Goal: Task Accomplishment & Management: Use online tool/utility

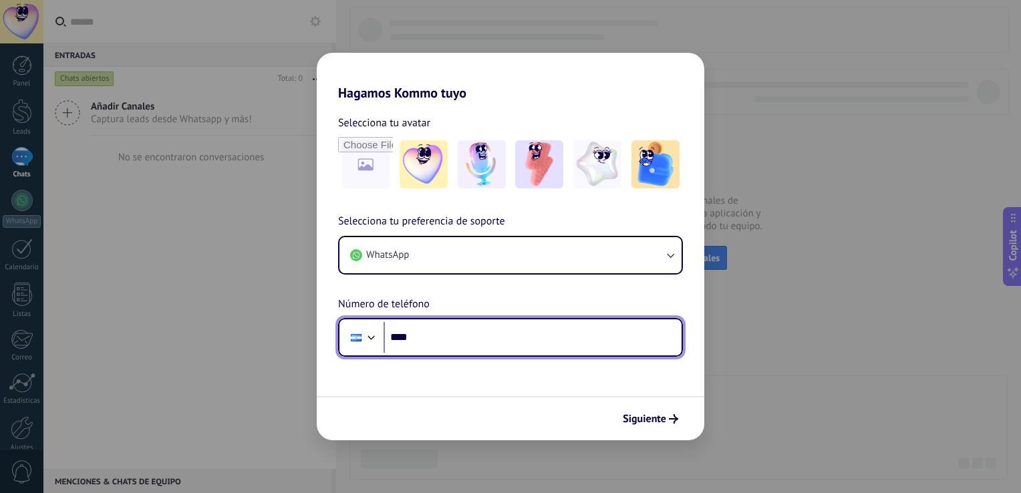
click at [454, 339] on input "****" at bounding box center [533, 337] width 298 height 31
type input "**********"
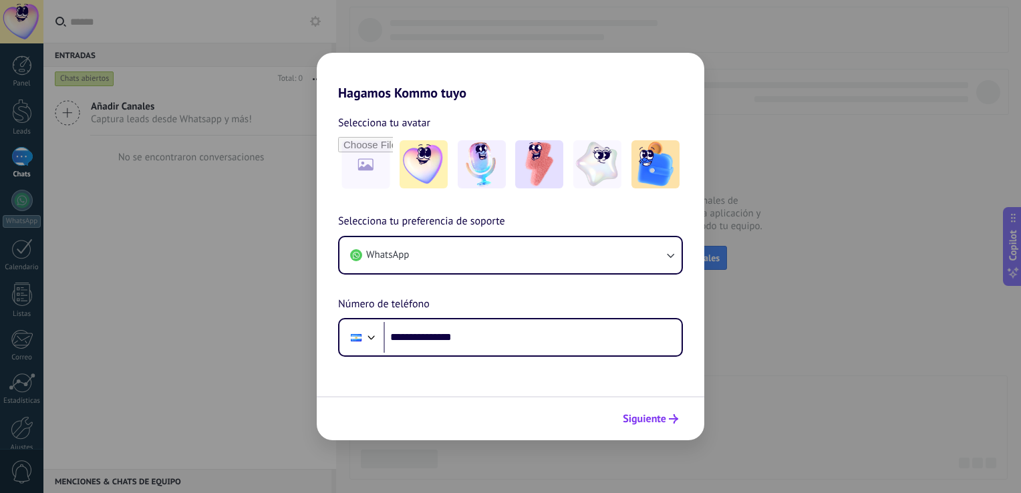
click at [666, 418] on span "Siguiente" at bounding box center [650, 418] width 55 height 9
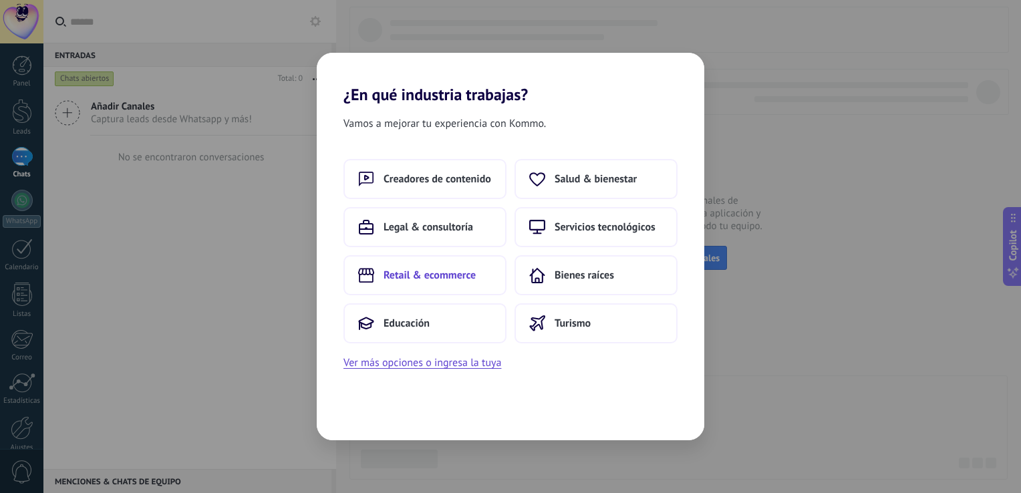
click at [414, 275] on span "Retail & ecommerce" at bounding box center [430, 275] width 92 height 13
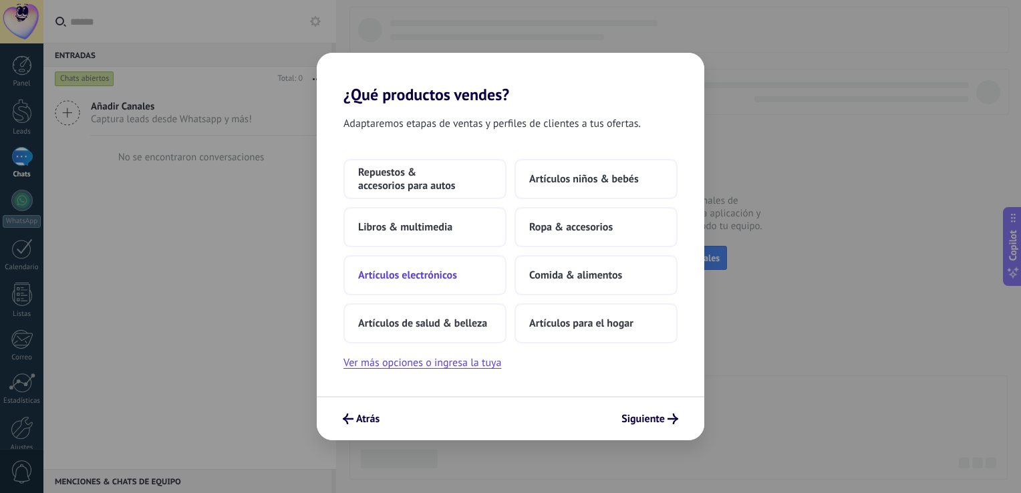
click at [440, 283] on button "Artículos electrónicos" at bounding box center [424, 275] width 163 height 40
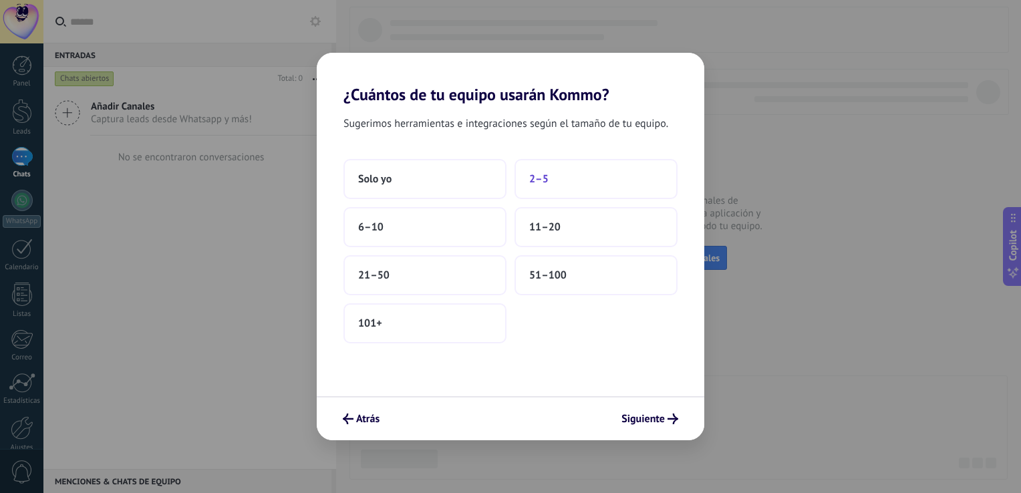
click at [556, 188] on button "2–5" at bounding box center [595, 179] width 163 height 40
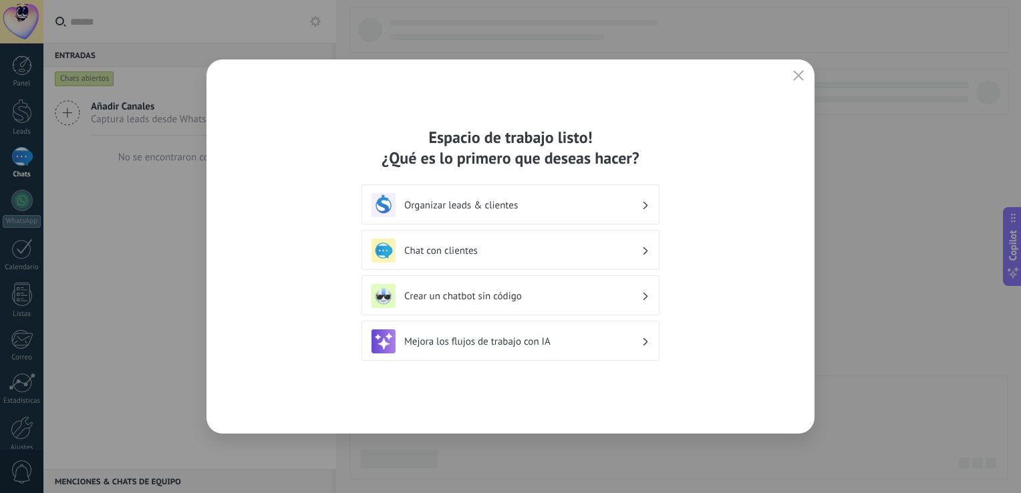
click at [497, 260] on div "Chat con clientes" at bounding box center [510, 251] width 278 height 24
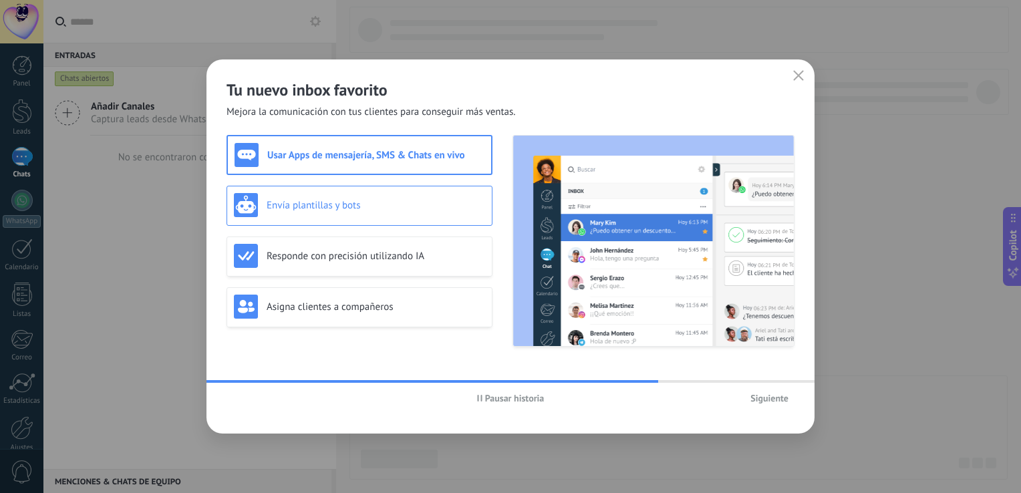
click at [421, 216] on div "Envía plantillas y bots" at bounding box center [359, 205] width 251 height 24
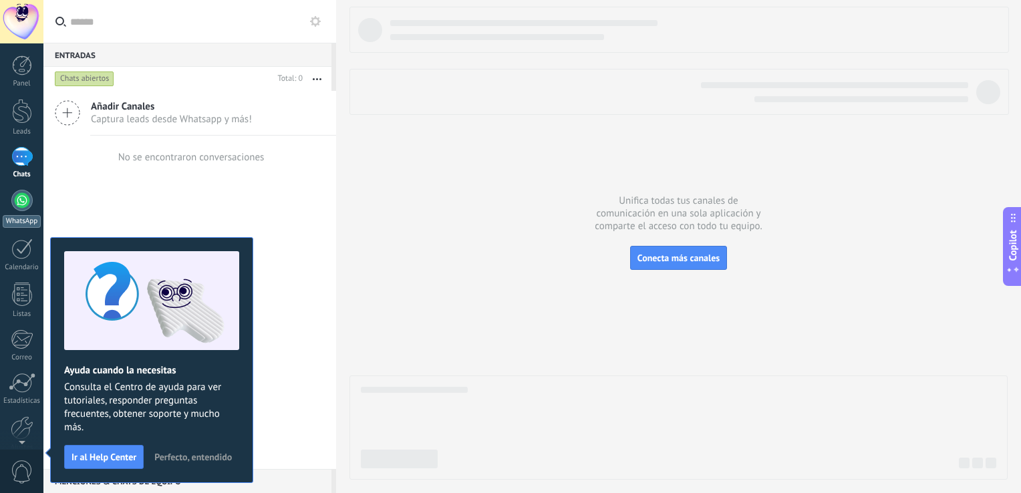
click at [11, 199] on div at bounding box center [21, 200] width 21 height 21
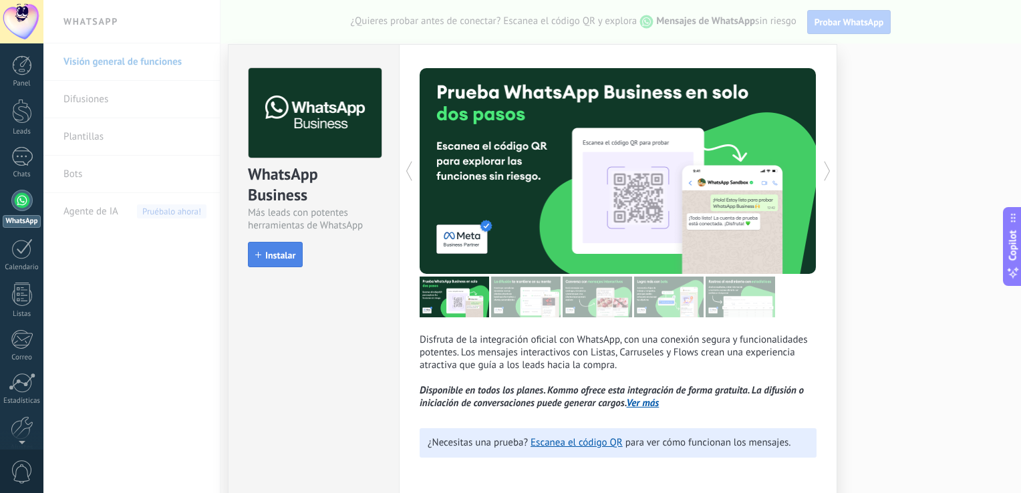
click at [282, 255] on span "Instalar" at bounding box center [280, 255] width 30 height 9
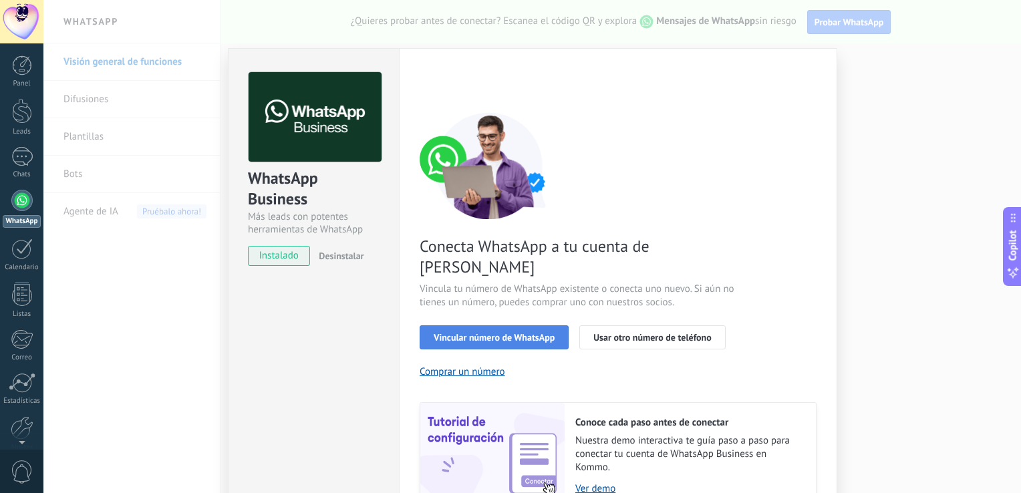
click at [521, 333] on span "Vincular número de WhatsApp" at bounding box center [494, 337] width 121 height 9
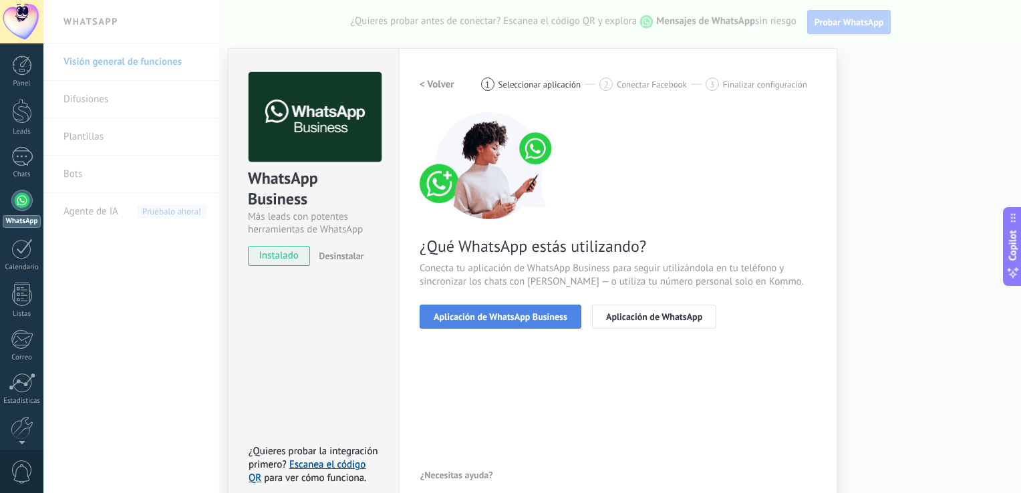
click at [526, 317] on span "Aplicación de WhatsApp Business" at bounding box center [501, 316] width 134 height 9
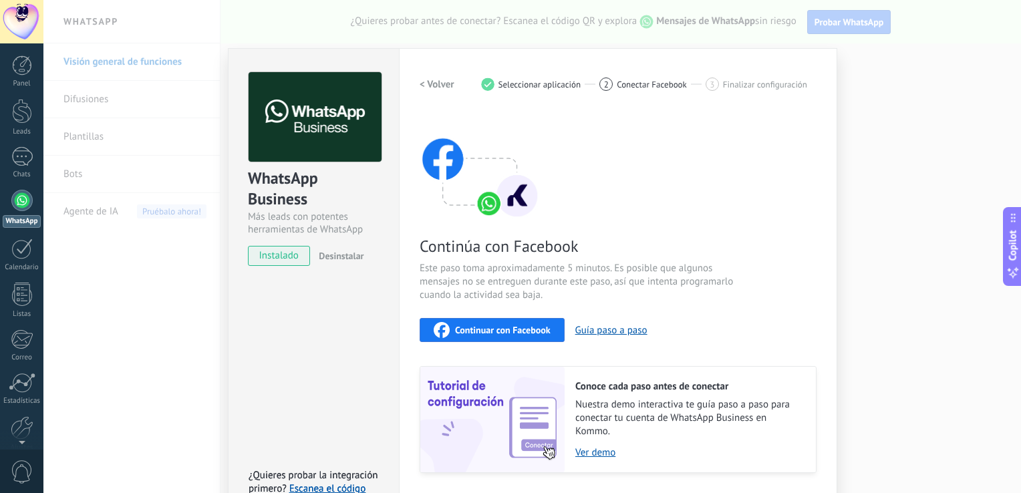
click at [508, 331] on span "Continuar con Facebook" at bounding box center [503, 329] width 96 height 9
click at [488, 330] on span "Continuar con Facebook" at bounding box center [503, 329] width 96 height 9
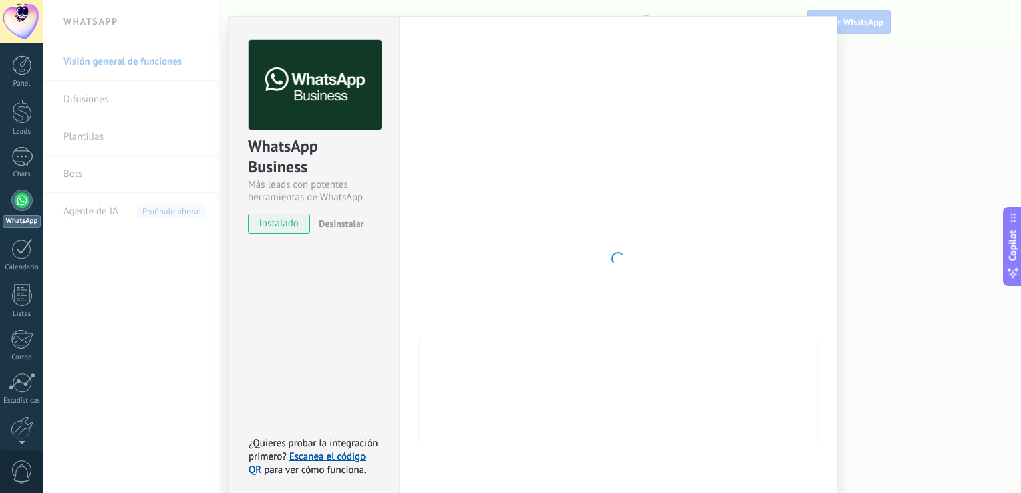
scroll to position [39, 0]
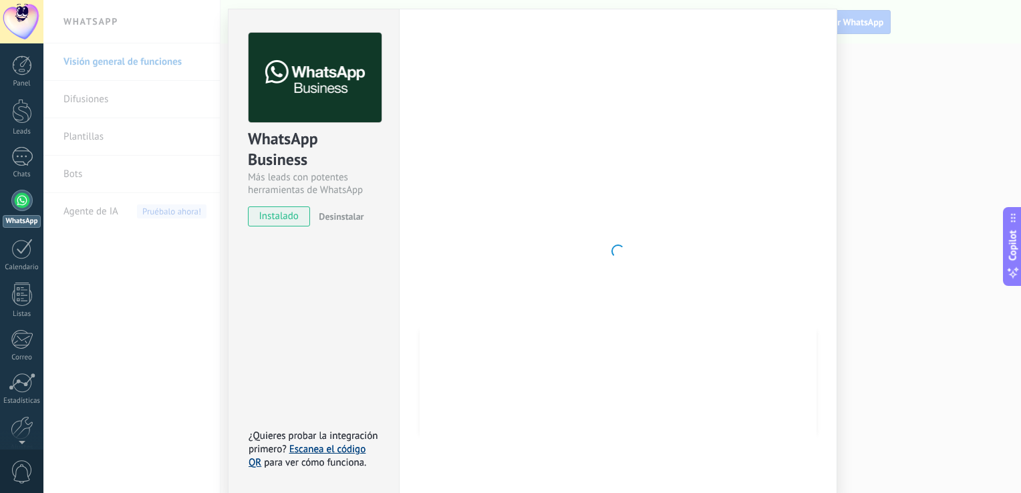
click at [323, 450] on link "Escanea el código QR" at bounding box center [307, 456] width 117 height 26
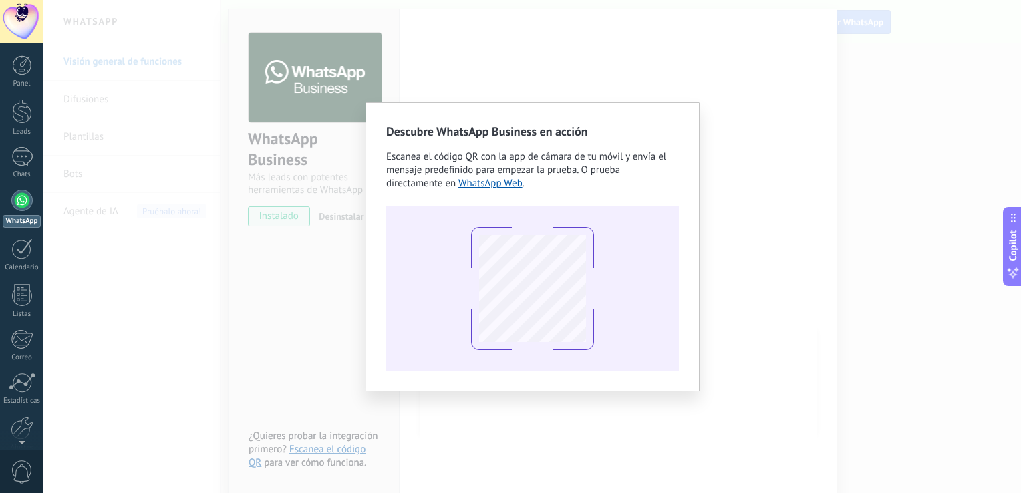
click at [487, 444] on div "Descubre WhatsApp Business en acción Escanea el código QR con la app [PERSON_NA…" at bounding box center [532, 246] width 978 height 493
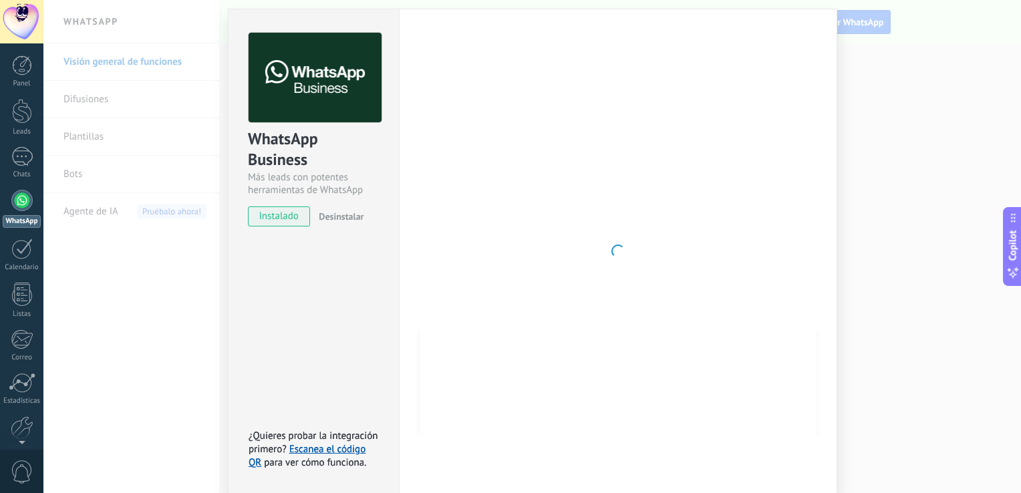
click at [589, 196] on div at bounding box center [618, 251] width 397 height 437
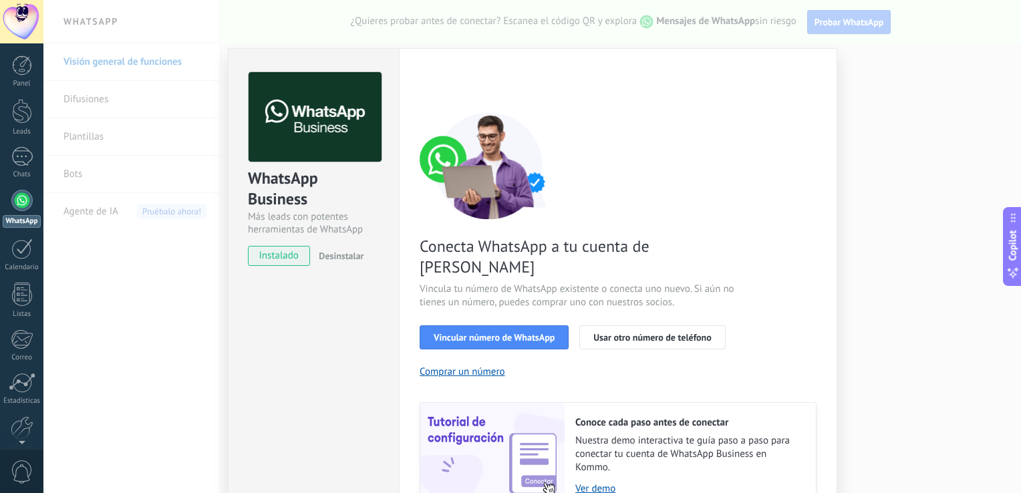
scroll to position [55, 0]
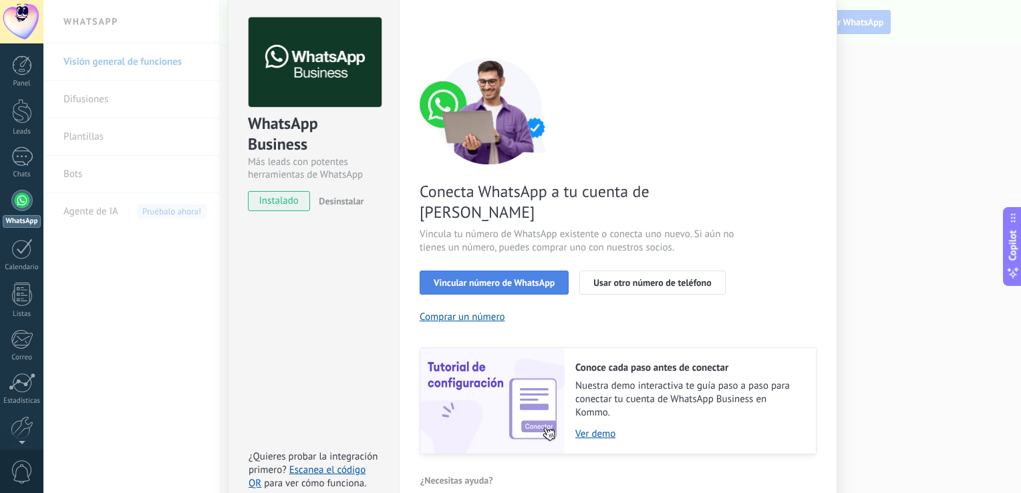
click at [474, 278] on span "Vincular número de WhatsApp" at bounding box center [494, 282] width 121 height 9
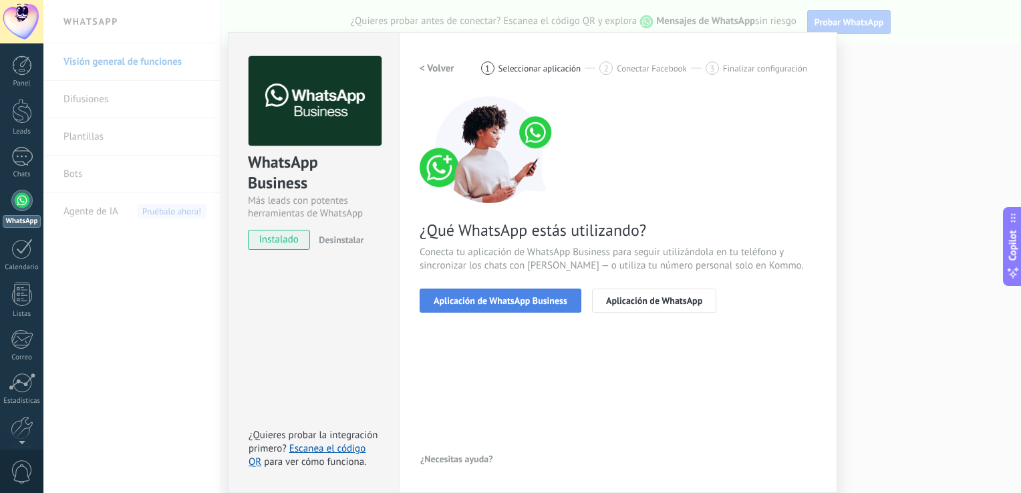
click at [545, 303] on span "Aplicación de WhatsApp Business" at bounding box center [501, 300] width 134 height 9
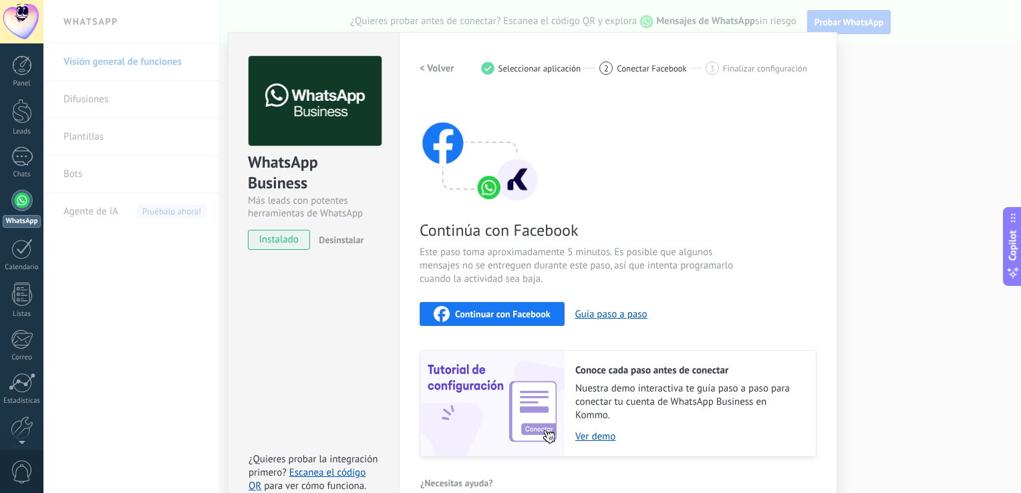
click at [682, 303] on div "Continuar con Facebook Guía paso a paso" at bounding box center [618, 314] width 397 height 24
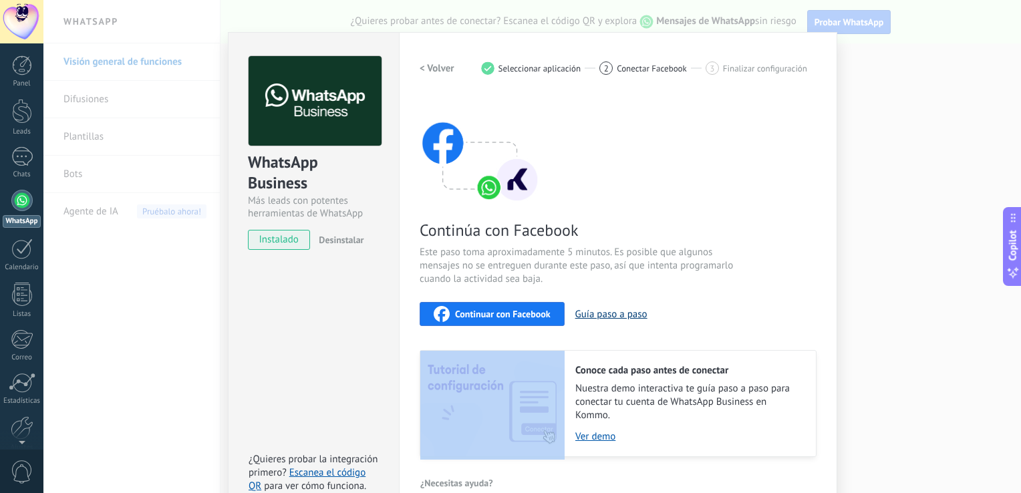
scroll to position [39, 0]
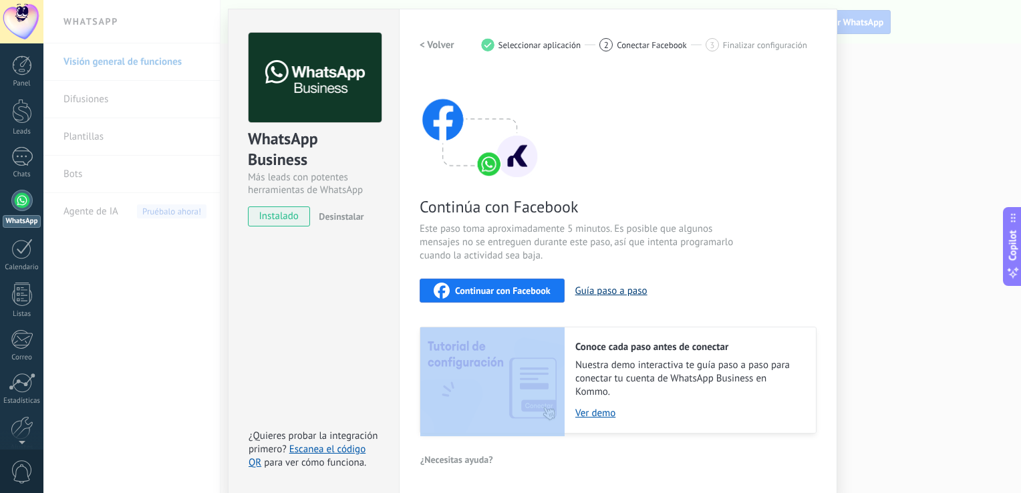
click at [607, 285] on button "Guía paso a paso" at bounding box center [611, 291] width 72 height 13
click at [489, 293] on span "Continuar con Facebook" at bounding box center [503, 290] width 96 height 9
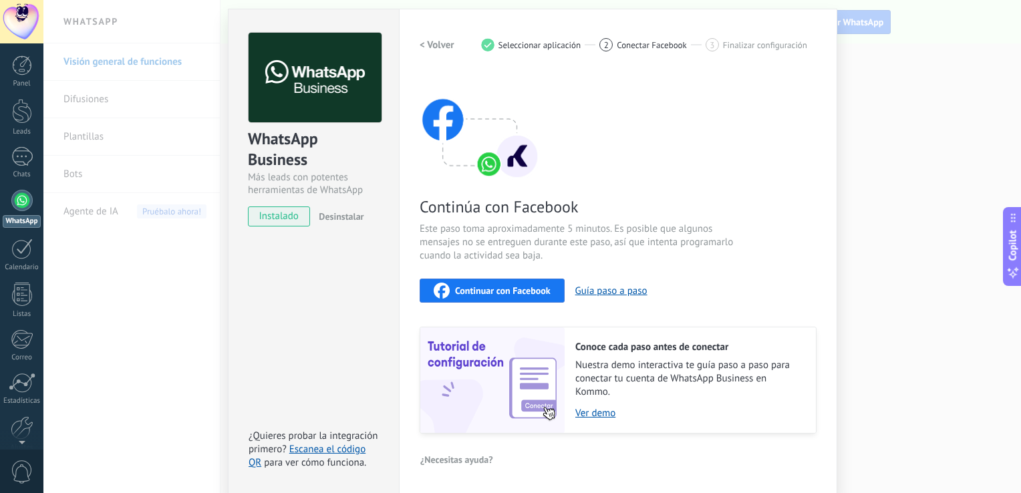
click at [936, 142] on div "WhatsApp Business Más leads con potentes herramientas de WhatsApp instalado Des…" at bounding box center [532, 246] width 978 height 493
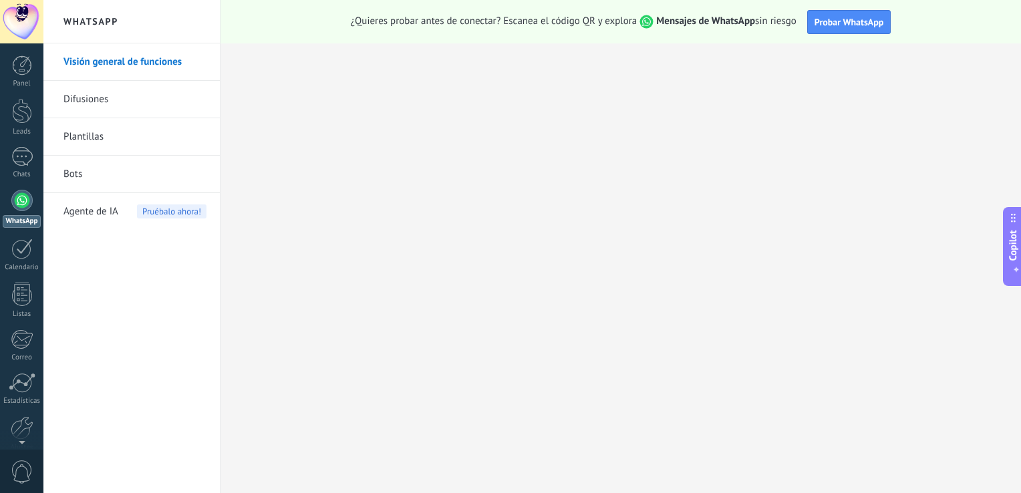
click at [99, 140] on link "Plantillas" at bounding box center [134, 136] width 143 height 37
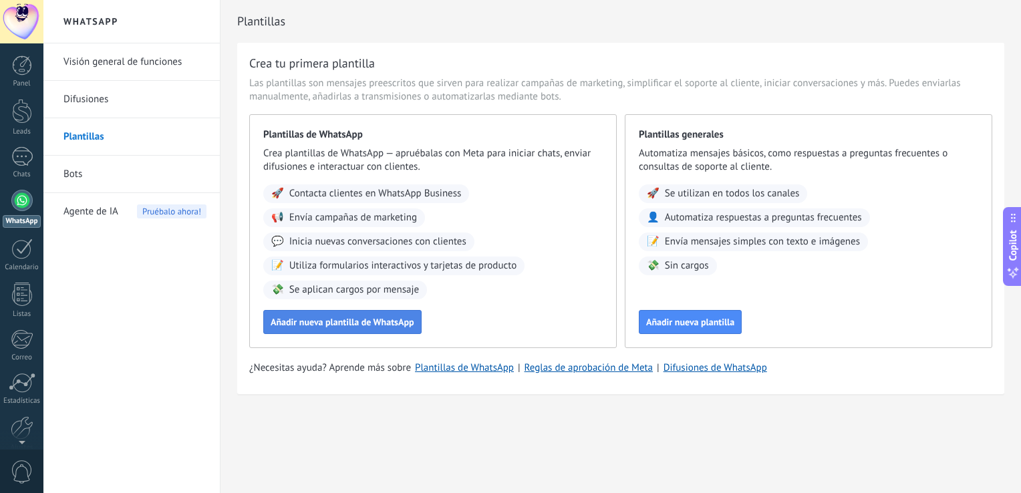
click at [351, 322] on span "Añadir nueva plantilla de WhatsApp" at bounding box center [343, 321] width 144 height 9
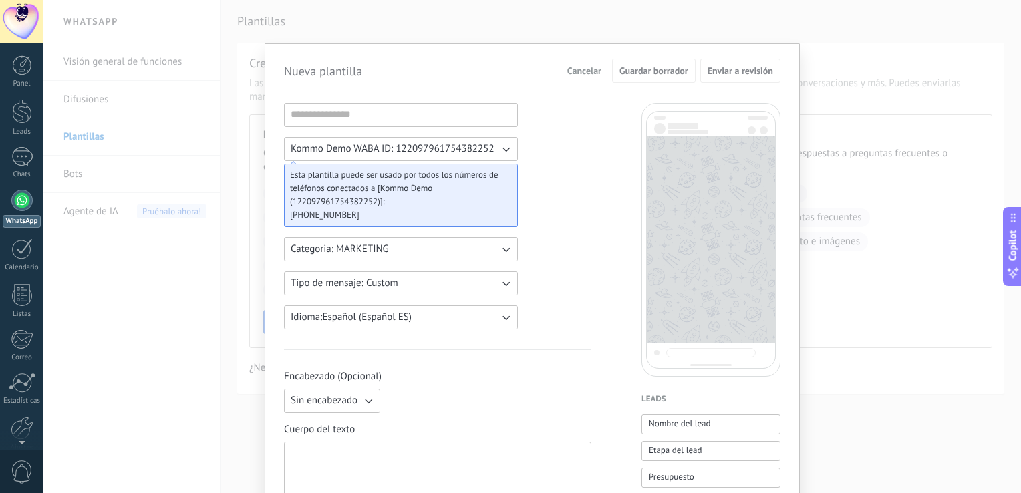
click at [388, 17] on div "Nueva plantilla Cancelar Guardar borrador Enviar a revisión Kommo Demo WABA ID:…" at bounding box center [532, 246] width 978 height 493
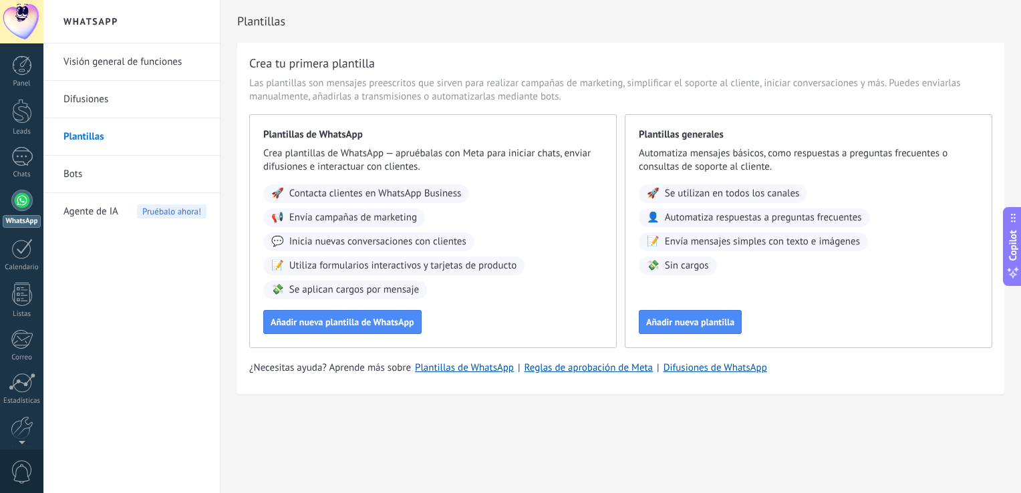
click at [114, 96] on link "Difusiones" at bounding box center [134, 99] width 143 height 37
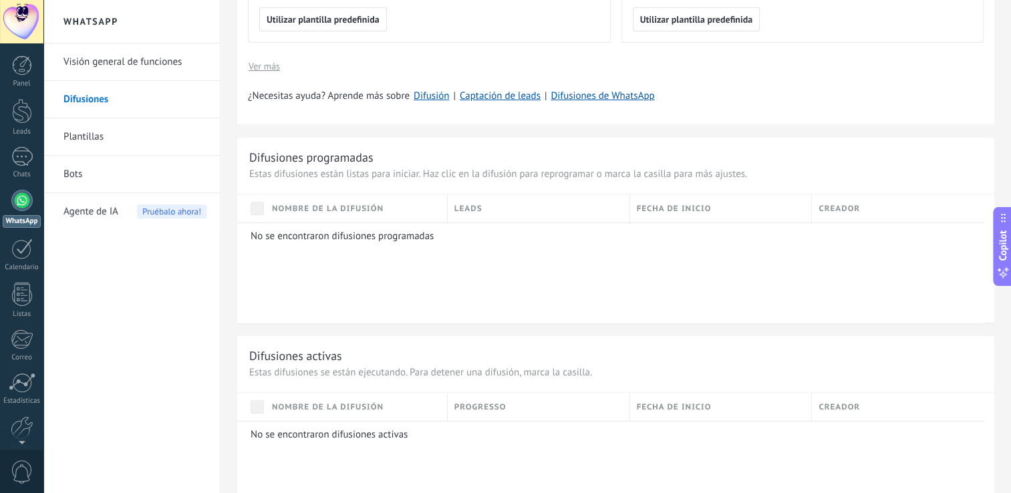
scroll to position [535, 0]
